Goal: Task Accomplishment & Management: Complete application form

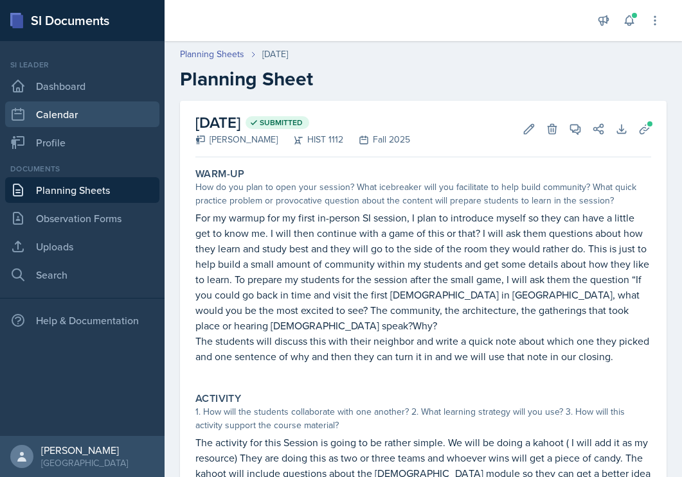
scroll to position [353, 0]
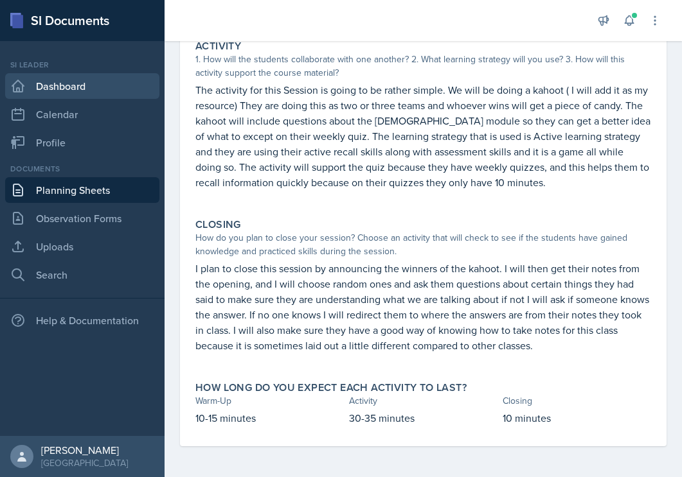
click at [64, 92] on link "Dashboard" at bounding box center [82, 86] width 154 height 26
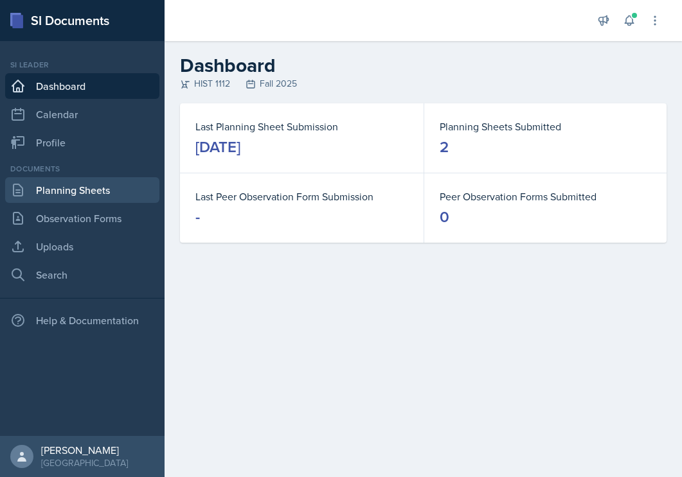
click at [73, 192] on link "Planning Sheets" at bounding box center [82, 190] width 154 height 26
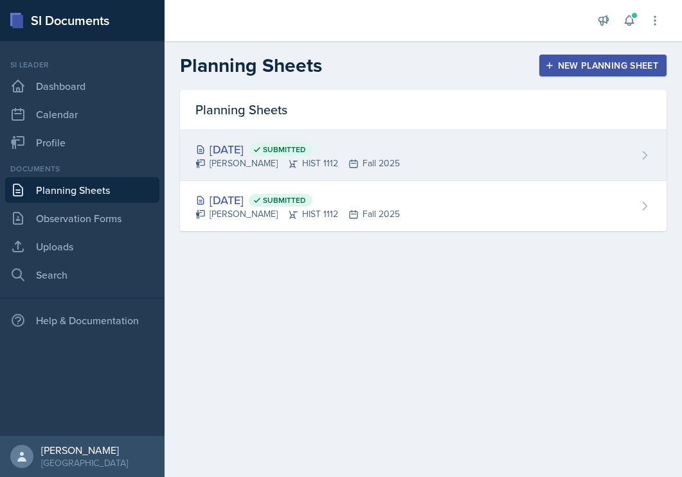
click at [386, 158] on div "[DATE] Submitted [PERSON_NAME] HIST 1112 Fall 2025" at bounding box center [423, 155] width 486 height 51
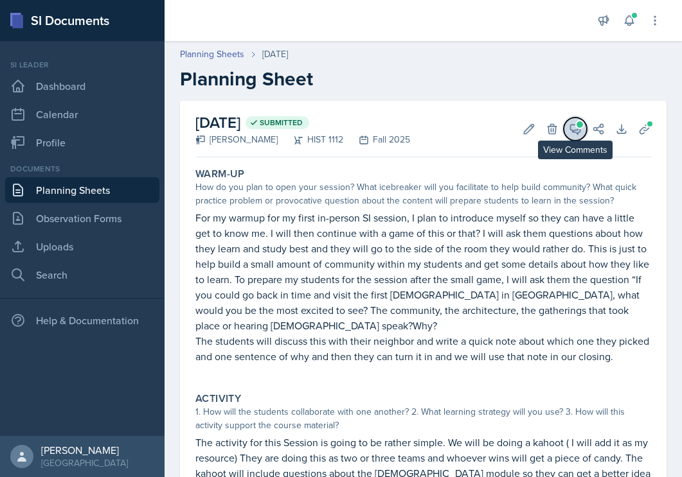
click at [574, 127] on icon at bounding box center [575, 129] width 13 height 13
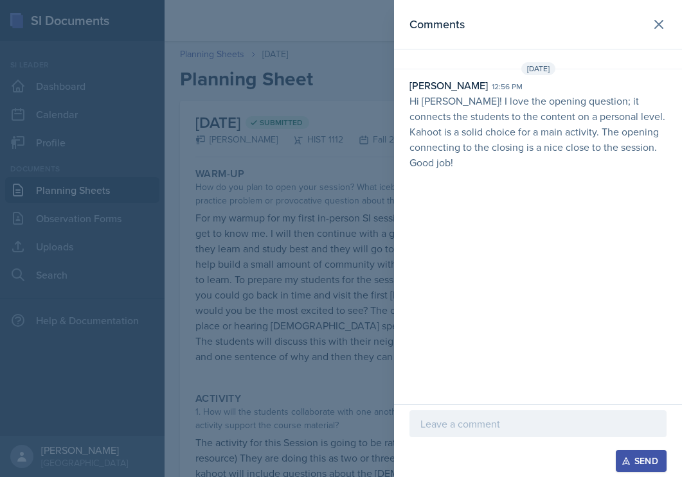
click at [549, 136] on p "Hi [PERSON_NAME]! I love the opening question; it connects the students to the …" at bounding box center [537, 131] width 257 height 77
click at [488, 129] on p "Hi [PERSON_NAME]! I love the opening question; it connects the students to the …" at bounding box center [537, 131] width 257 height 77
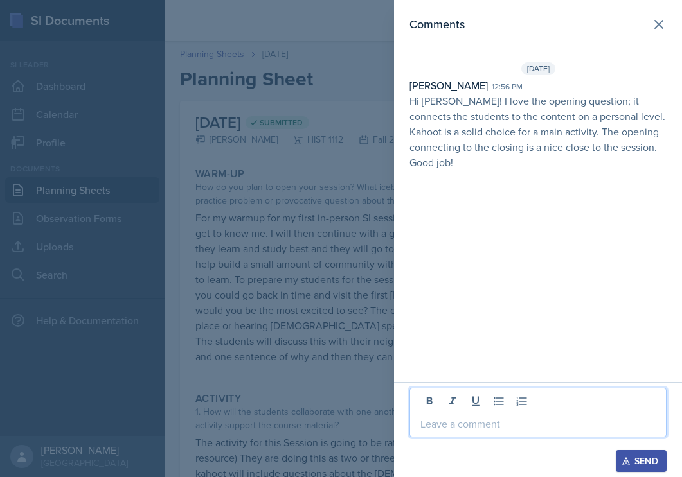
click at [451, 416] on p at bounding box center [537, 423] width 235 height 15
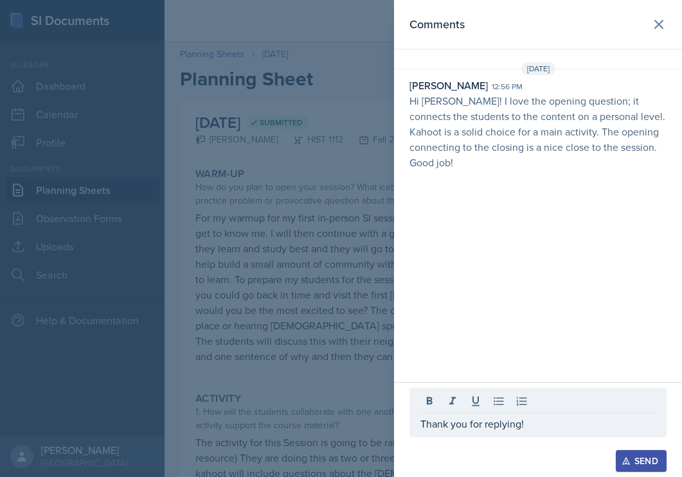
click at [621, 460] on icon "button" at bounding box center [625, 461] width 9 height 9
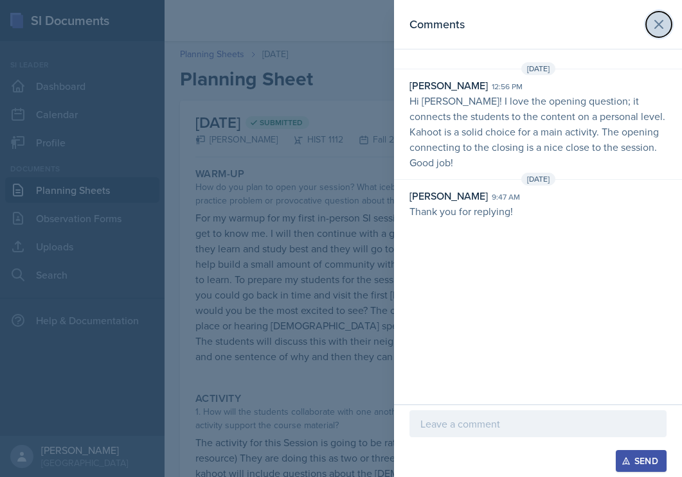
click at [652, 23] on icon at bounding box center [658, 24] width 15 height 15
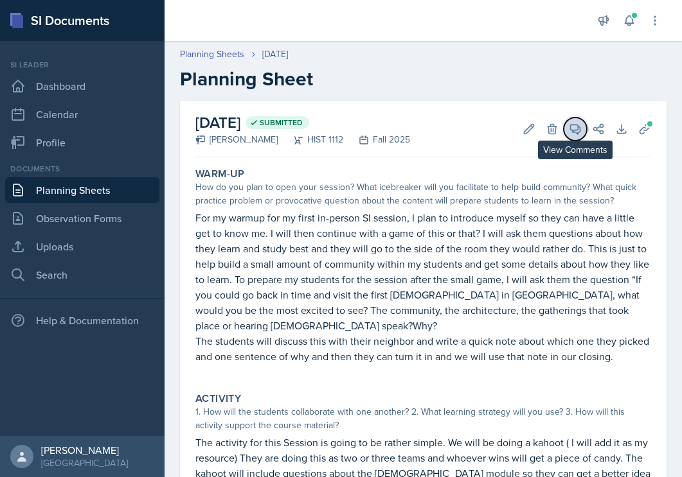
click at [571, 125] on icon at bounding box center [576, 130] width 10 height 10
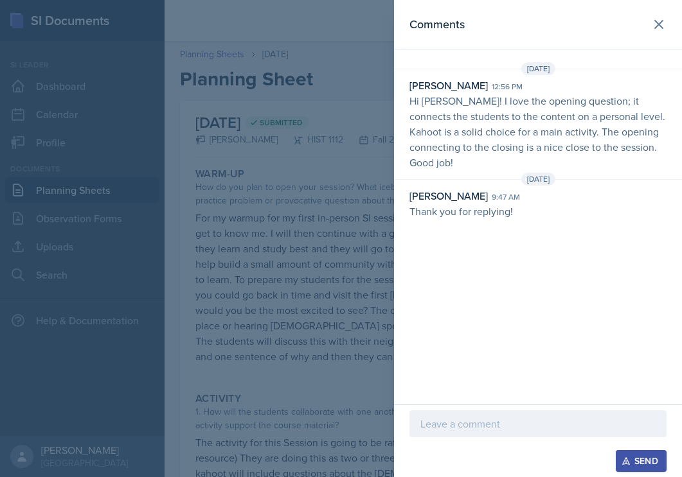
click at [496, 94] on p "Hi [PERSON_NAME]! I love the opening question; it connects the students to the …" at bounding box center [537, 131] width 257 height 77
click at [458, 87] on div "[PERSON_NAME]" at bounding box center [448, 85] width 78 height 15
click at [263, 114] on div at bounding box center [341, 238] width 682 height 477
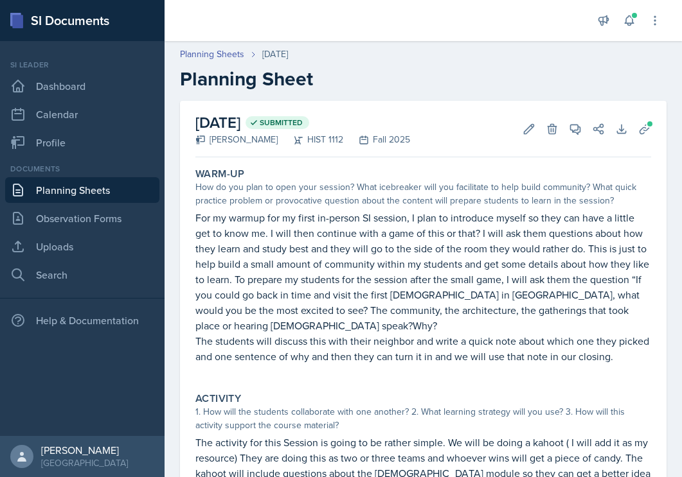
click at [58, 186] on link "Planning Sheets" at bounding box center [82, 190] width 154 height 26
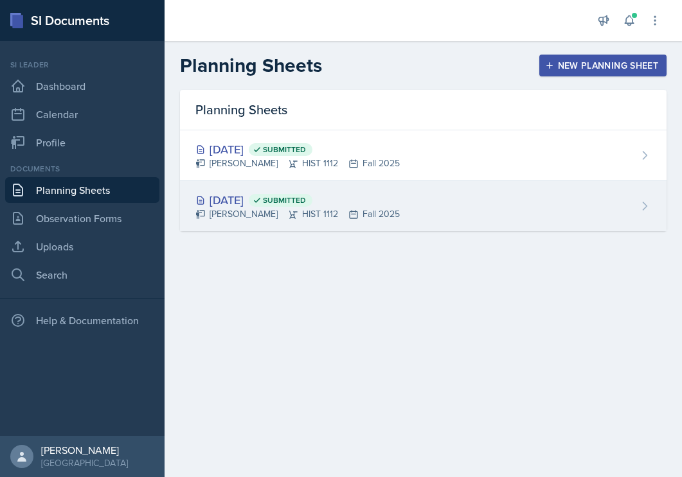
click at [262, 199] on icon at bounding box center [257, 200] width 9 height 9
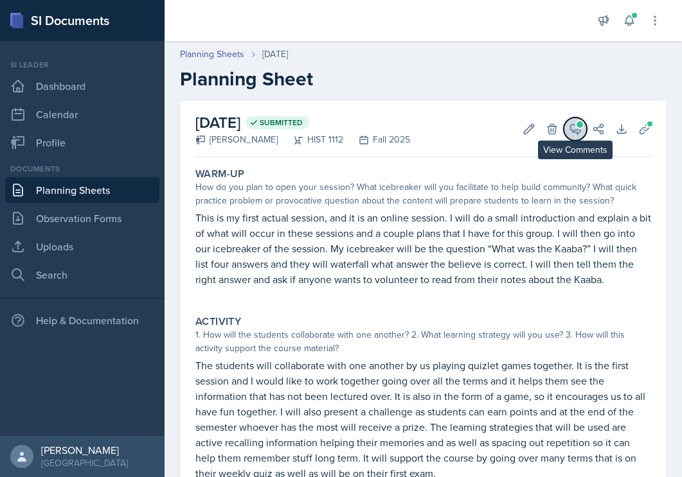
click at [580, 124] on span at bounding box center [579, 124] width 6 height 6
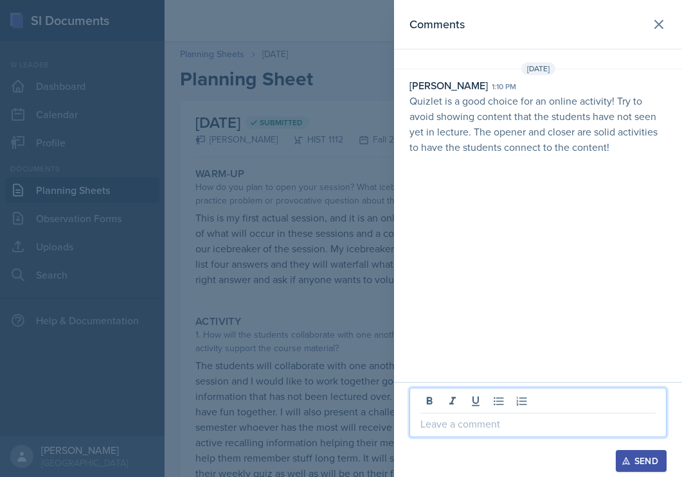
click at [430, 429] on p at bounding box center [537, 423] width 235 height 15
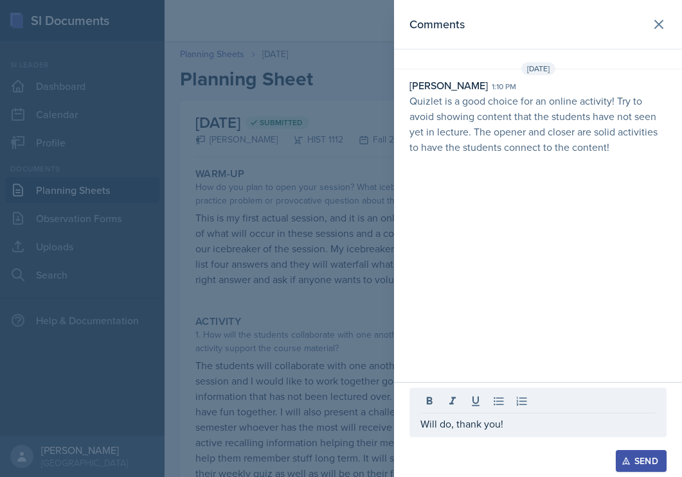
click at [623, 458] on icon "button" at bounding box center [625, 461] width 9 height 9
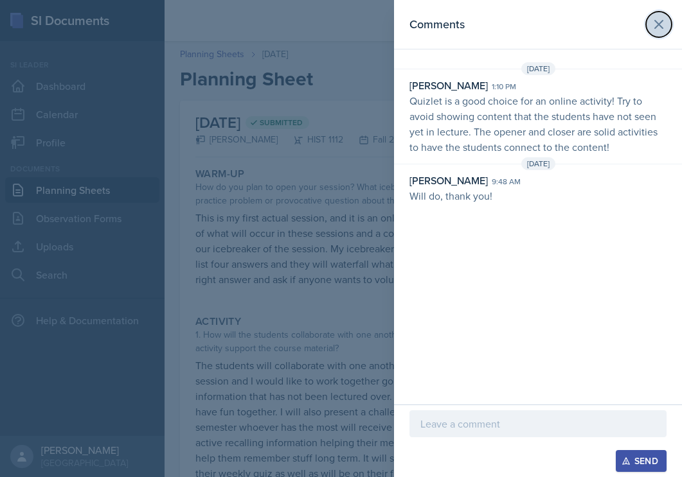
click at [654, 24] on icon at bounding box center [658, 24] width 15 height 15
